Goal: Task Accomplishment & Management: Manage account settings

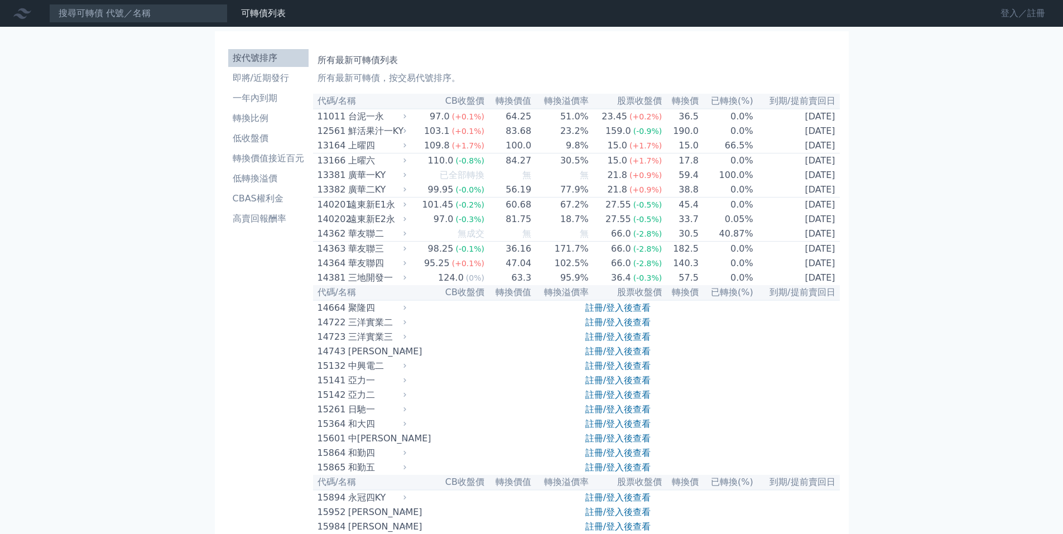
click at [1004, 21] on link "登入／註冊" at bounding box center [1022, 13] width 62 height 18
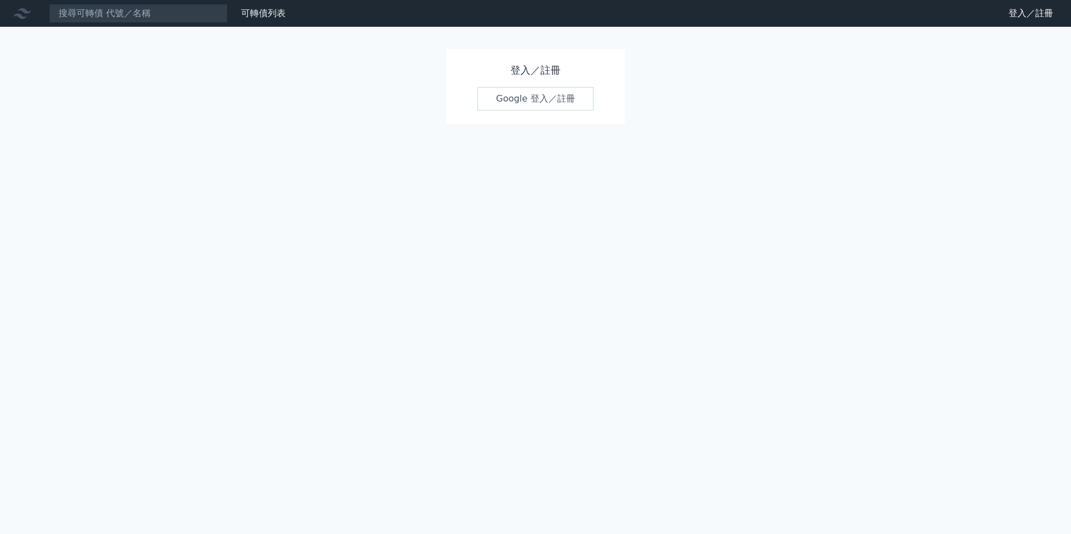
click at [535, 96] on link "Google 登入／註冊" at bounding box center [536, 98] width 116 height 23
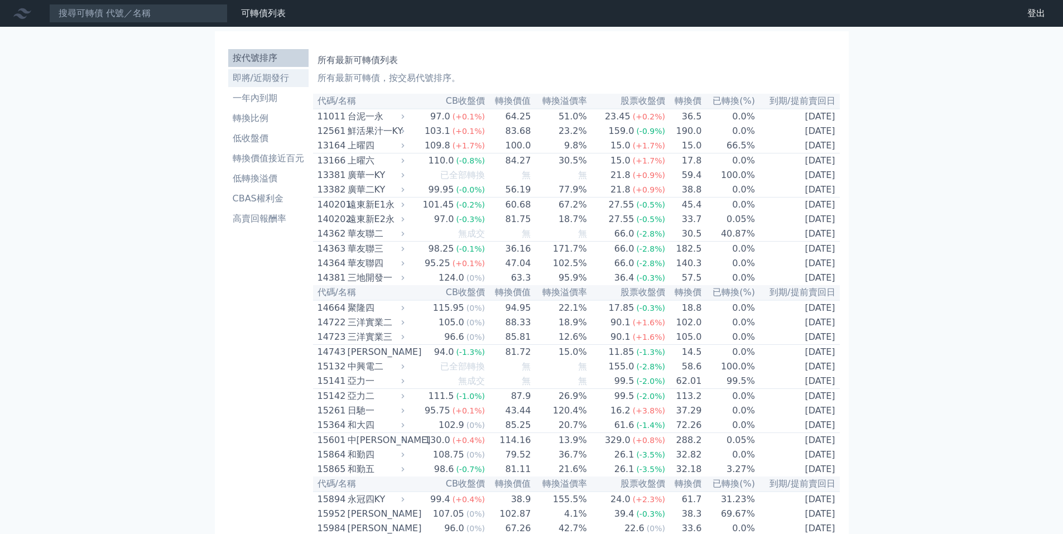
click at [244, 79] on li "即將/近期發行" at bounding box center [268, 77] width 80 height 13
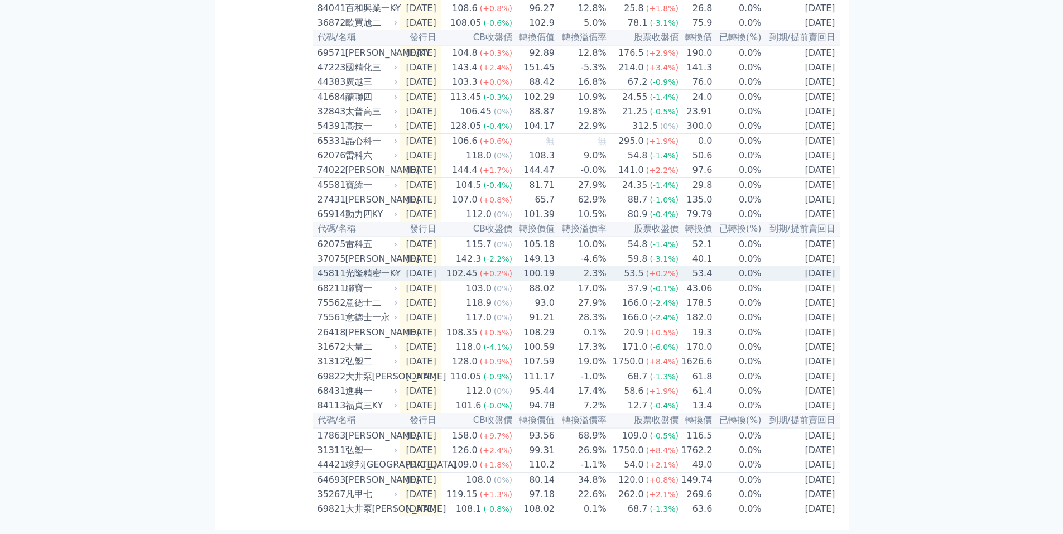
scroll to position [306, 0]
